Goal: Obtain resource: Download file/media

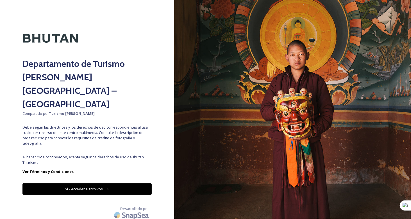
click at [115, 183] on button "Sí - Acceder a archivos" at bounding box center [86, 189] width 129 height 12
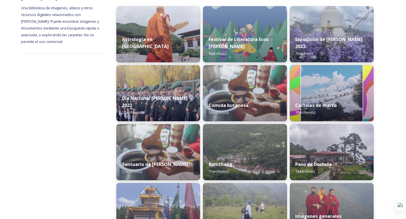
scroll to position [84, 0]
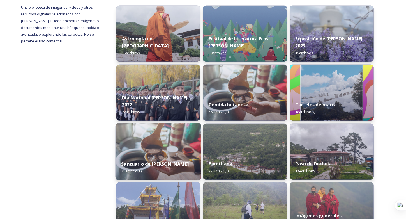
click at [172, 141] on img at bounding box center [159, 151] width 86 height 57
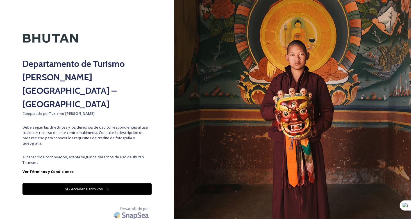
click at [115, 183] on button "Sí - Acceder a archivos" at bounding box center [86, 189] width 129 height 12
